Goal: Share content: Share content

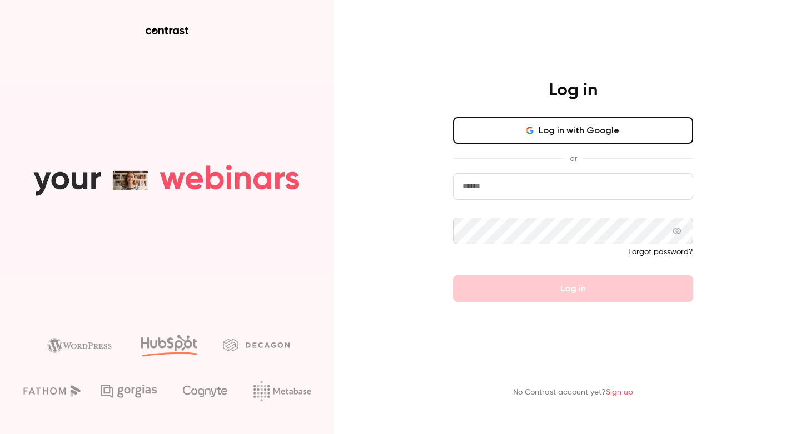
click at [517, 129] on button "Log in with Google" at bounding box center [573, 130] width 240 height 27
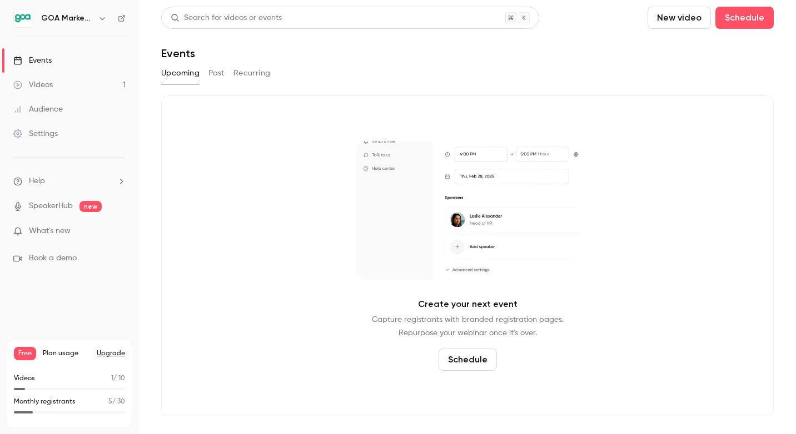
click at [62, 87] on link "Videos 1" at bounding box center [69, 85] width 139 height 24
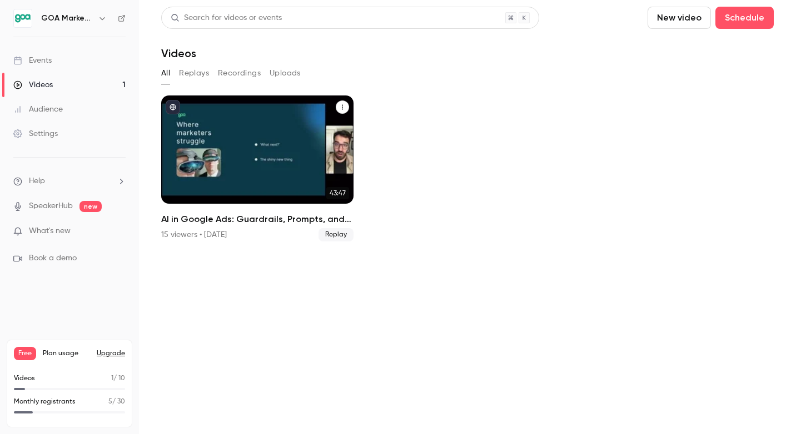
click at [287, 154] on div "AI in Google Ads: Guardrails, Prompts, and Practical Wins" at bounding box center [257, 150] width 192 height 108
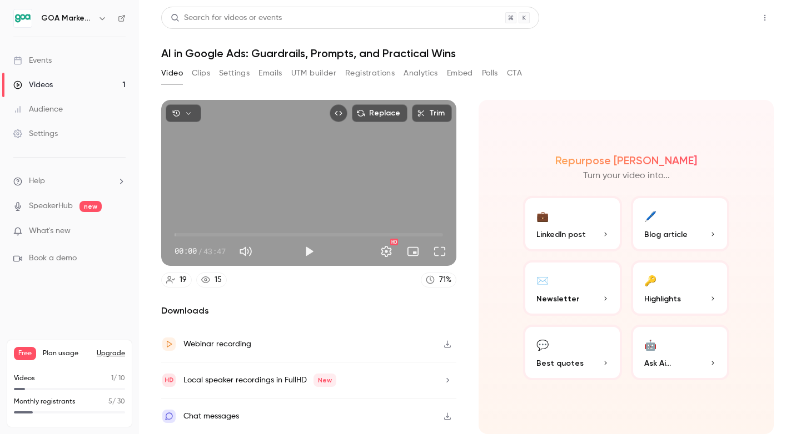
click at [728, 21] on button "Share" at bounding box center [725, 18] width 44 height 22
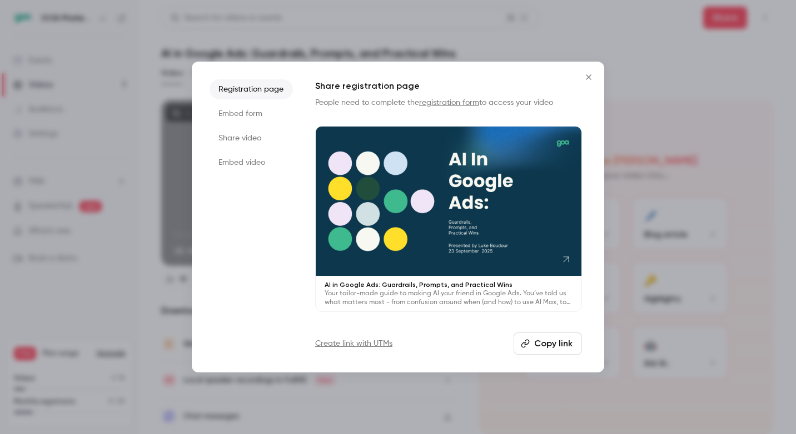
click at [244, 143] on li "Share video" at bounding box center [250, 138] width 83 height 20
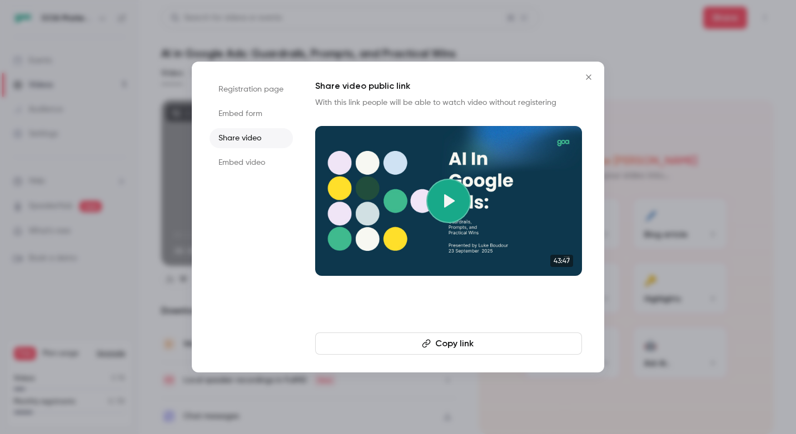
click at [242, 84] on li "Registration page" at bounding box center [250, 89] width 83 height 20
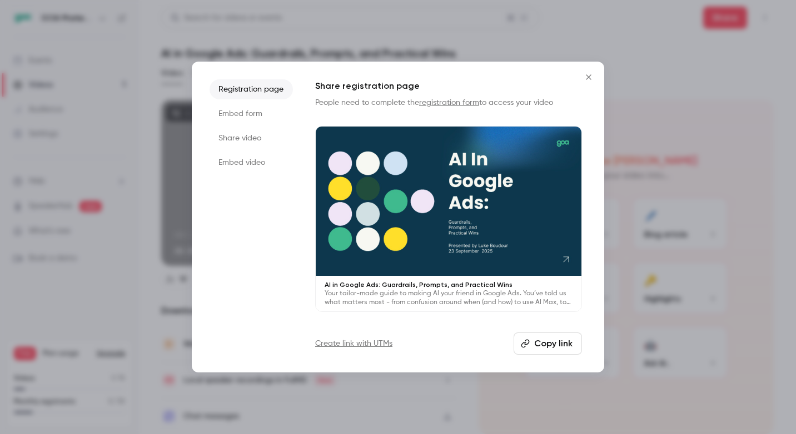
click at [569, 349] on button "Copy link" at bounding box center [547, 344] width 68 height 22
click at [586, 78] on icon "Close" at bounding box center [588, 77] width 13 height 9
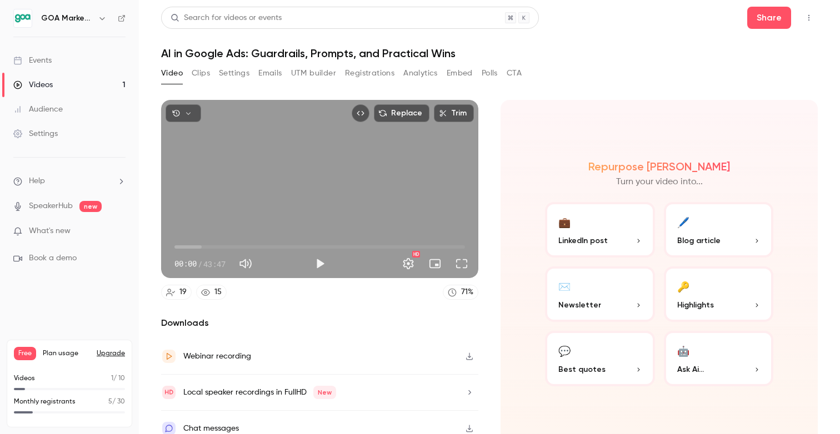
click at [66, 113] on link "Audience" at bounding box center [69, 109] width 139 height 24
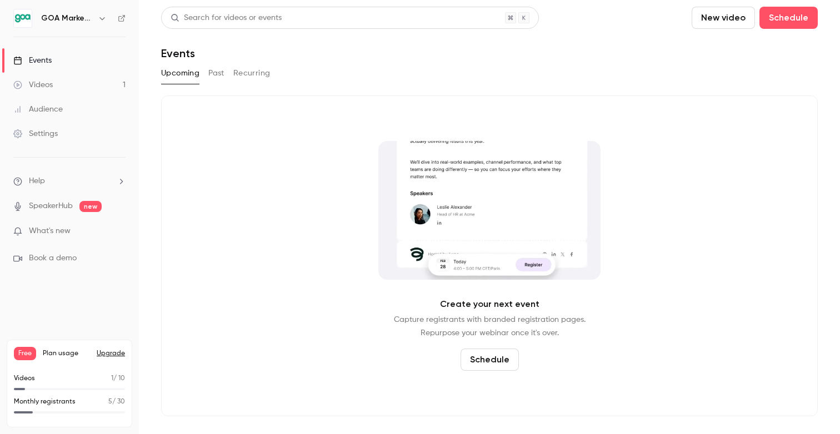
click at [62, 115] on link "Audience" at bounding box center [69, 109] width 139 height 24
